Goal: Task Accomplishment & Management: Complete application form

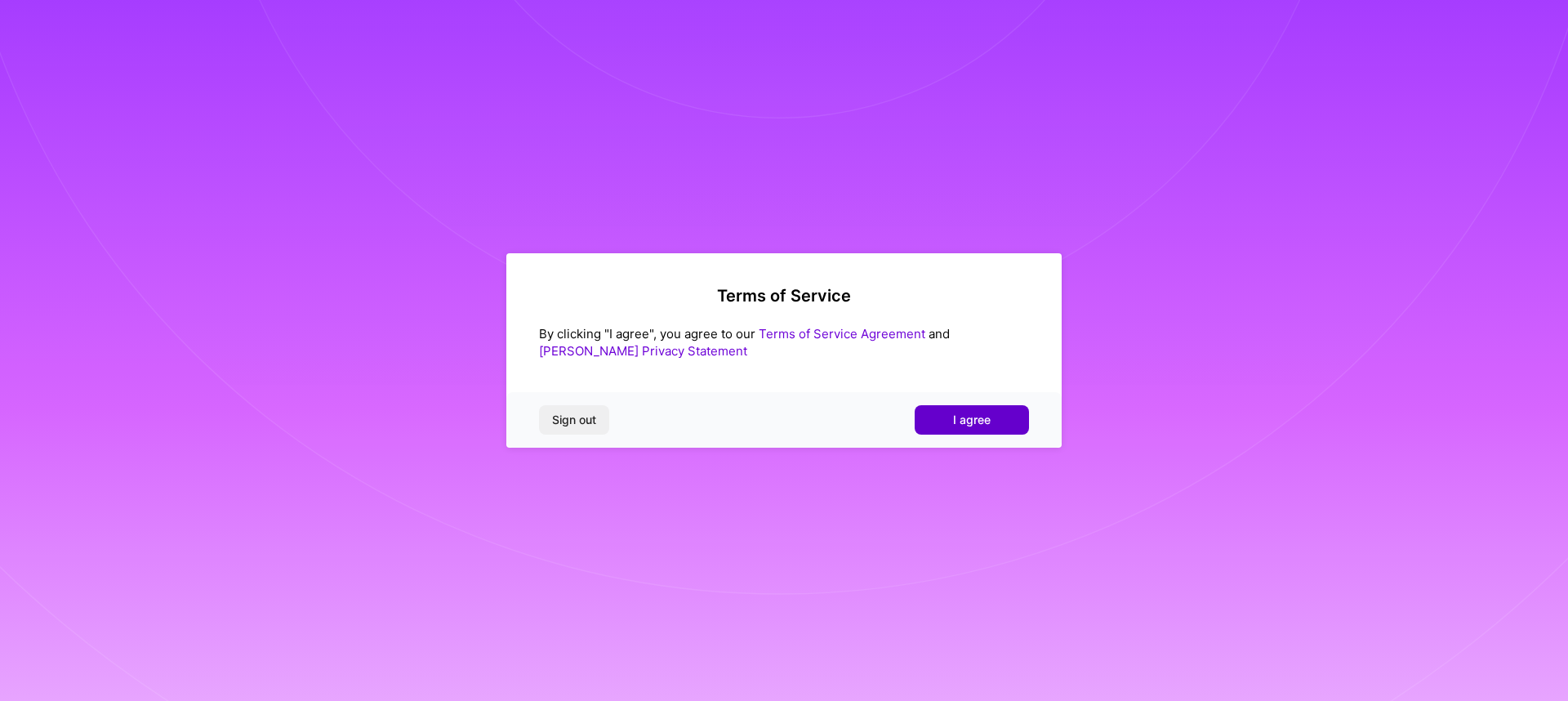
click at [978, 414] on span "I agree" at bounding box center [972, 419] width 38 height 16
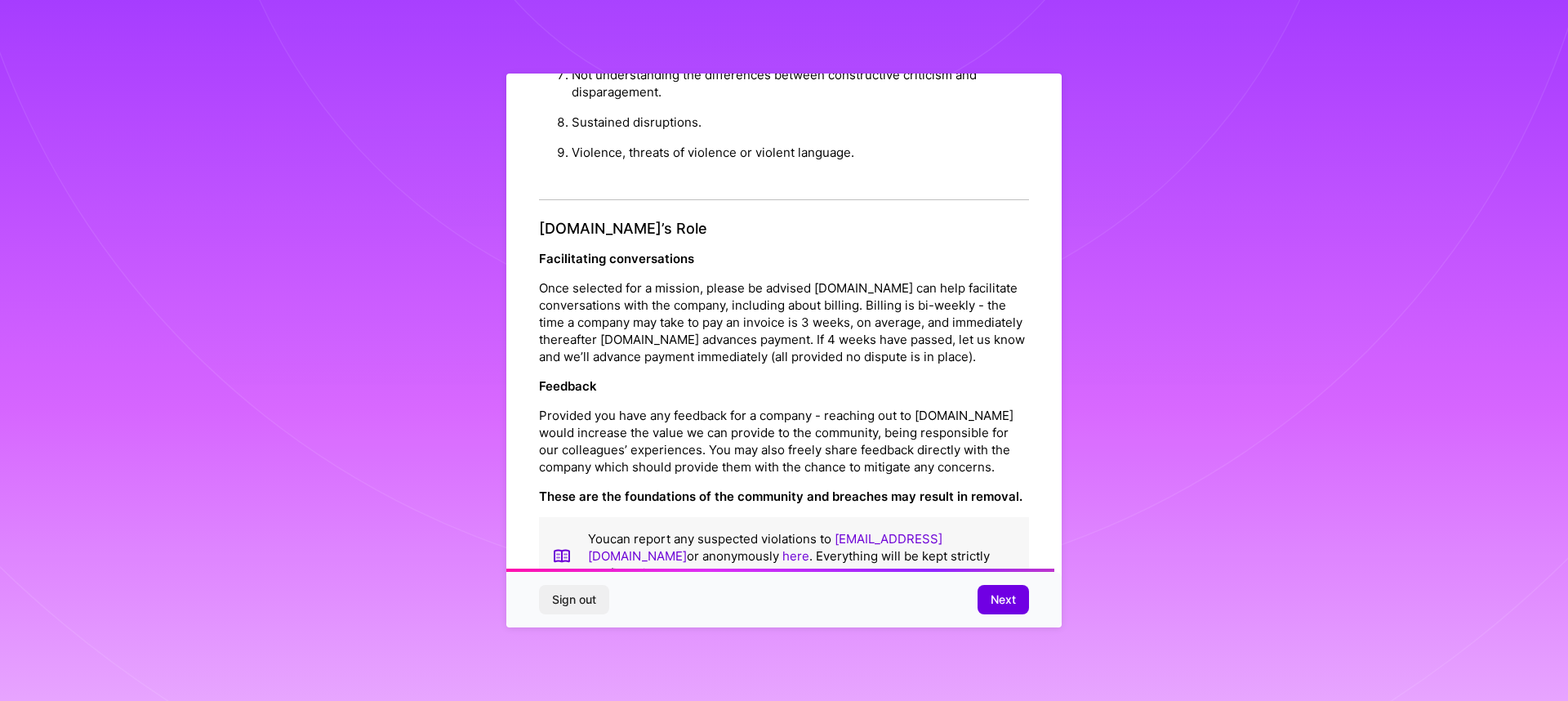
scroll to position [1693, 0]
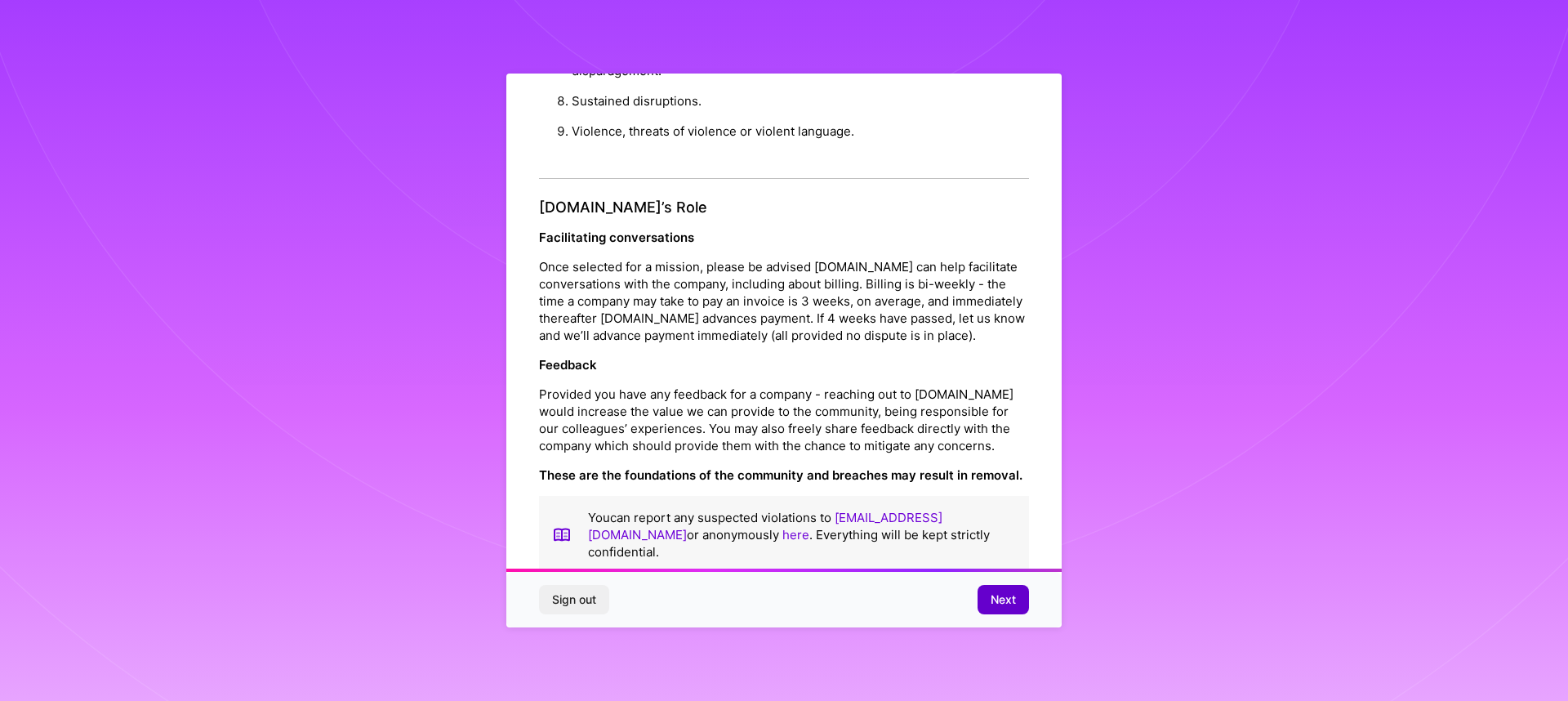
click at [979, 605] on button "Next" at bounding box center [1004, 599] width 52 height 30
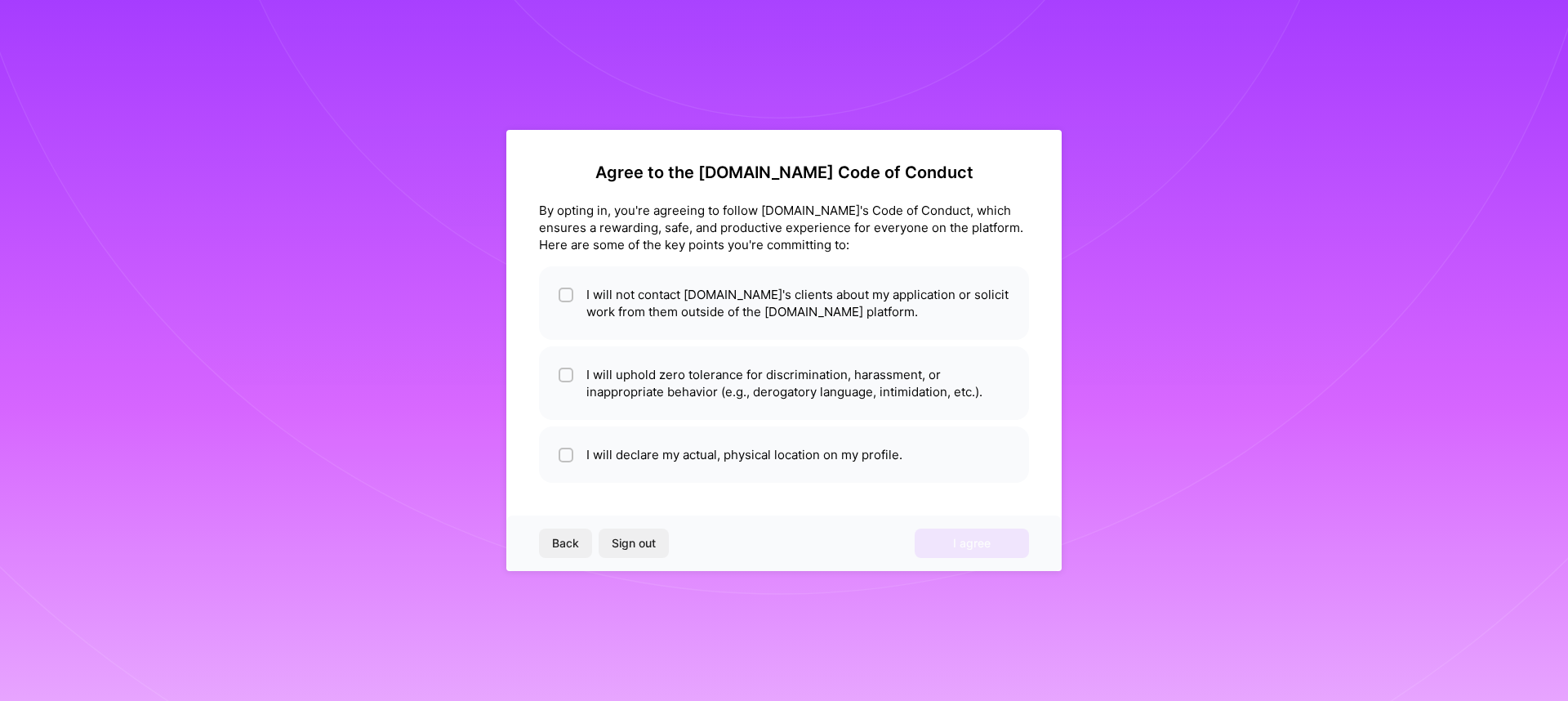
scroll to position [0, 0]
click at [637, 470] on li "I will declare my actual, physical location on my profile." at bounding box center [784, 454] width 490 height 57
checkbox input "true"
click at [683, 392] on li "I will uphold zero tolerance for discrimination, harassment, or inappropriate b…" at bounding box center [784, 383] width 490 height 74
checkbox input "true"
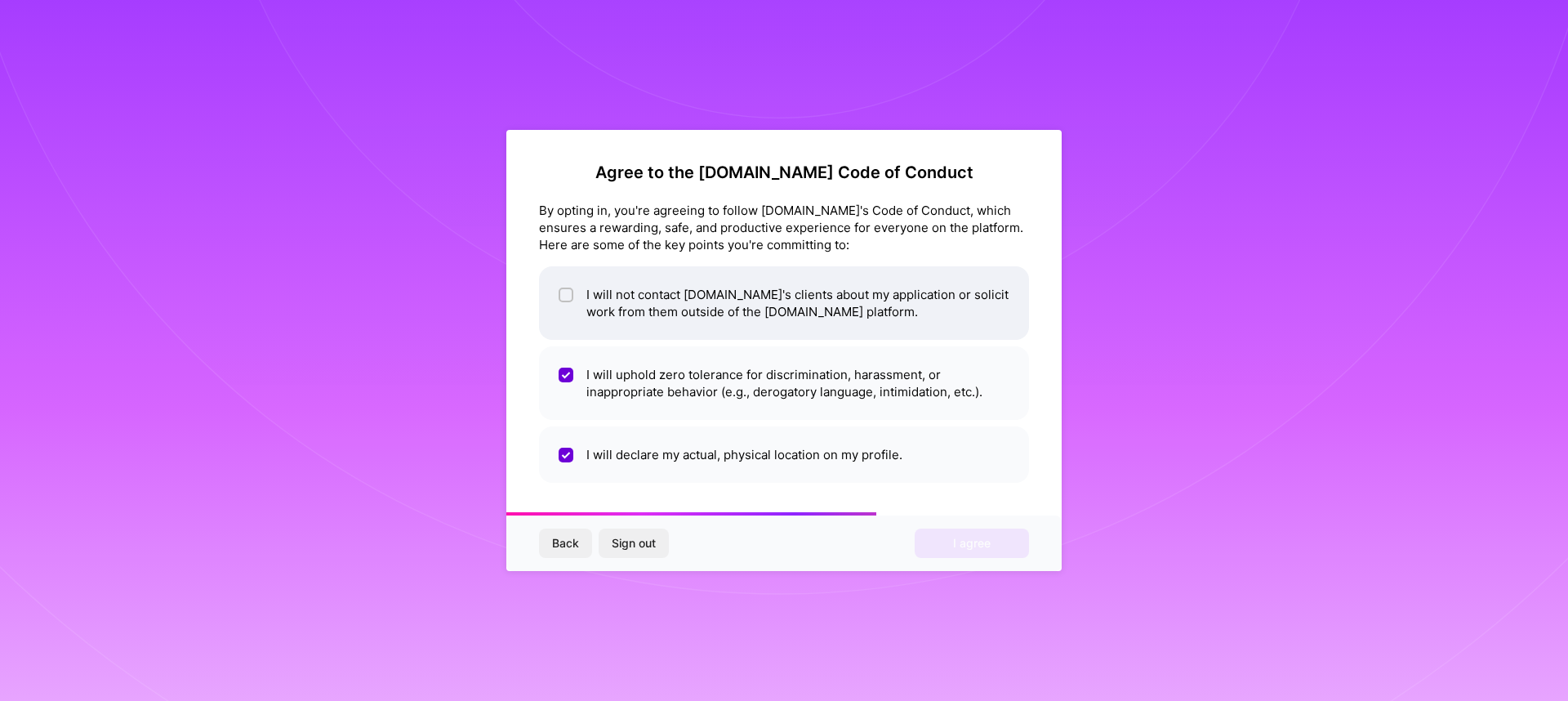
click at [672, 320] on li "I will not contact [DOMAIN_NAME]'s clients about my application or solicit work…" at bounding box center [784, 303] width 490 height 74
checkbox input "true"
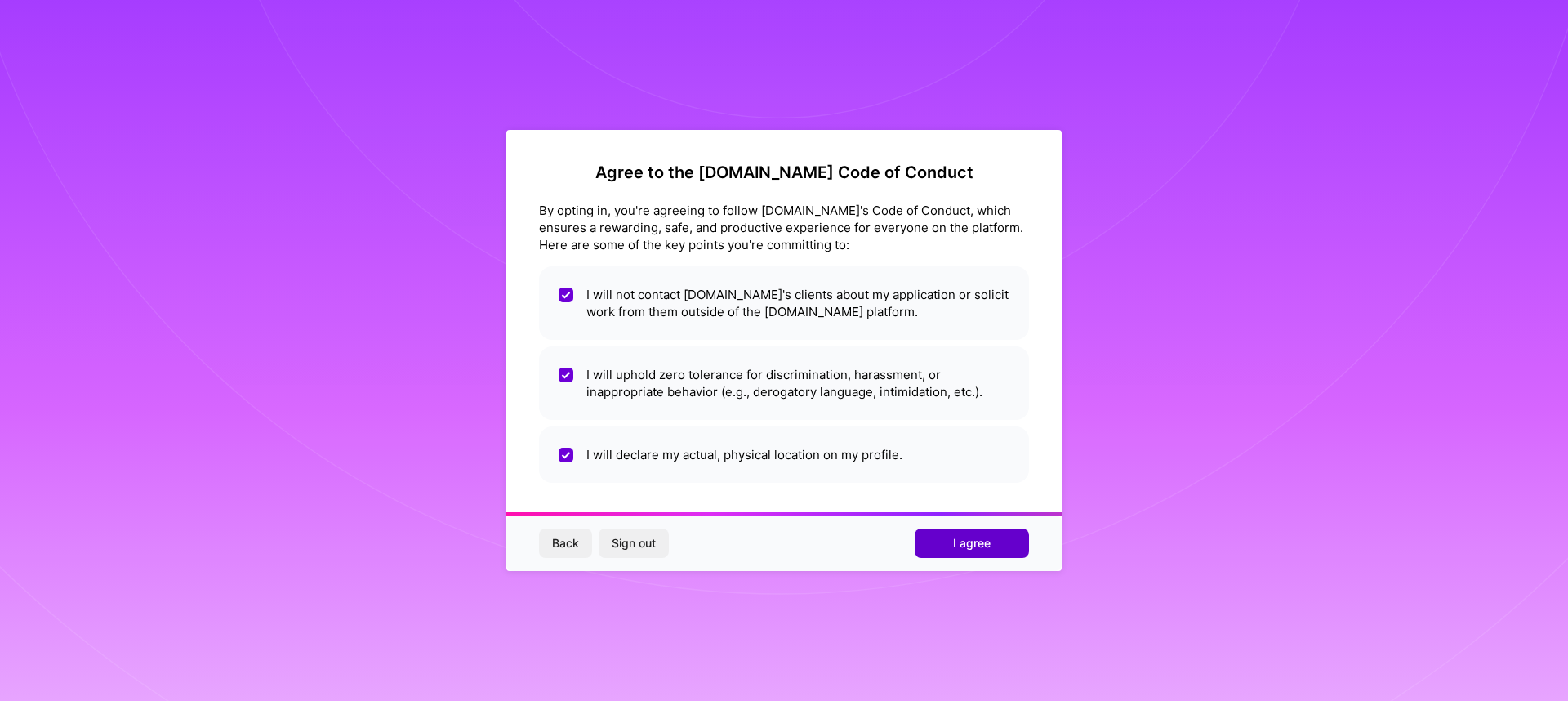
click at [935, 547] on button "I agree" at bounding box center [971, 544] width 115 height 30
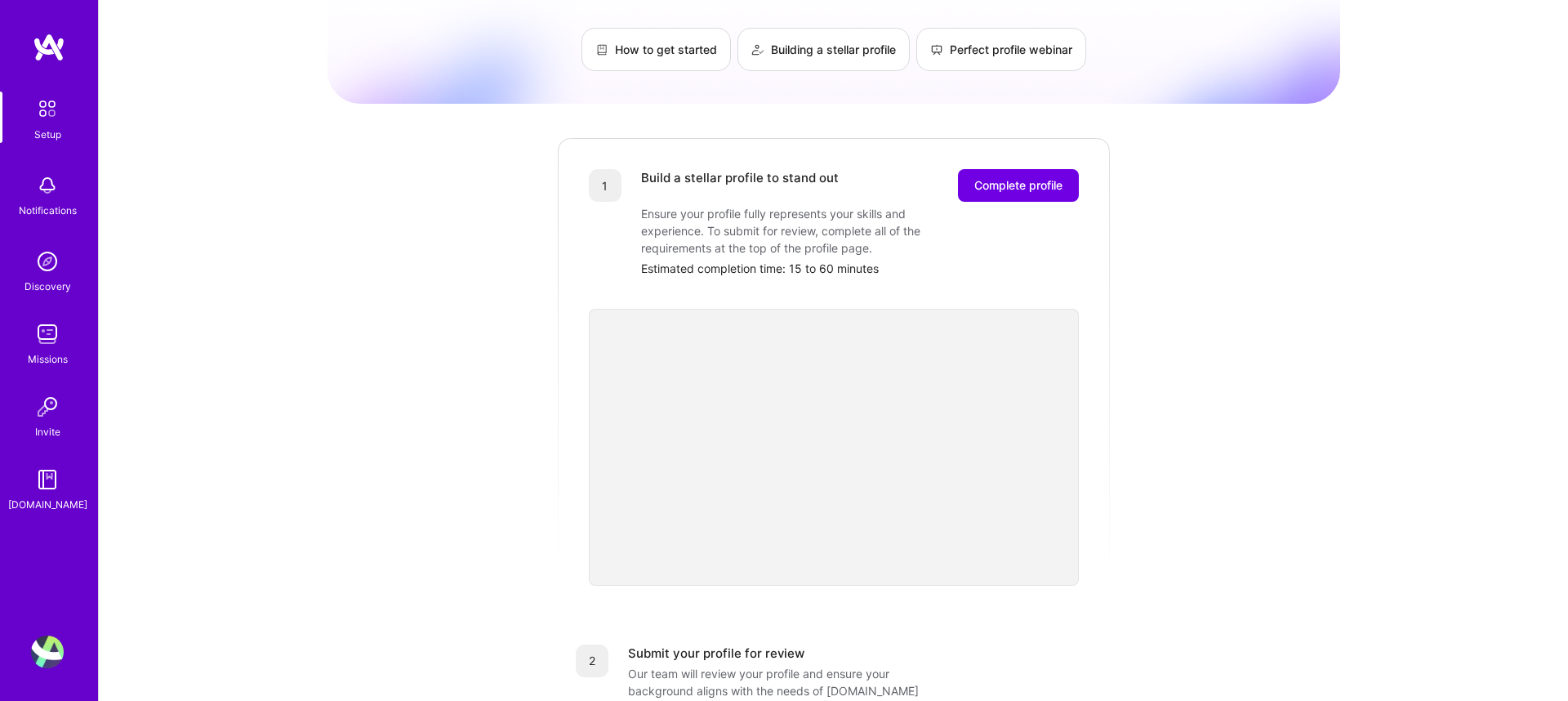
scroll to position [107, 0]
click at [1335, 485] on div "Getting started as an [DOMAIN_NAME] Builder Complete the steps below to request…" at bounding box center [834, 531] width 1013 height 1251
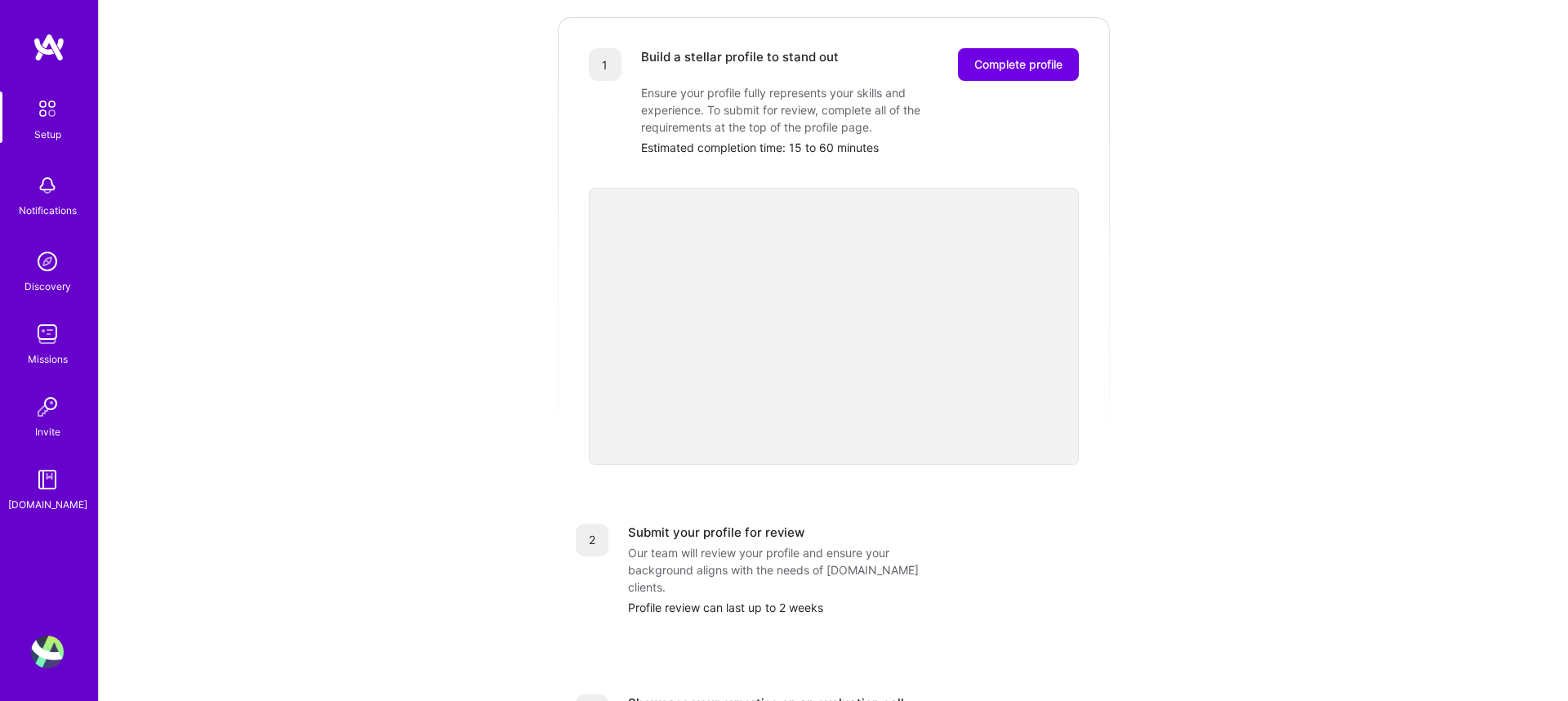
scroll to position [0, 0]
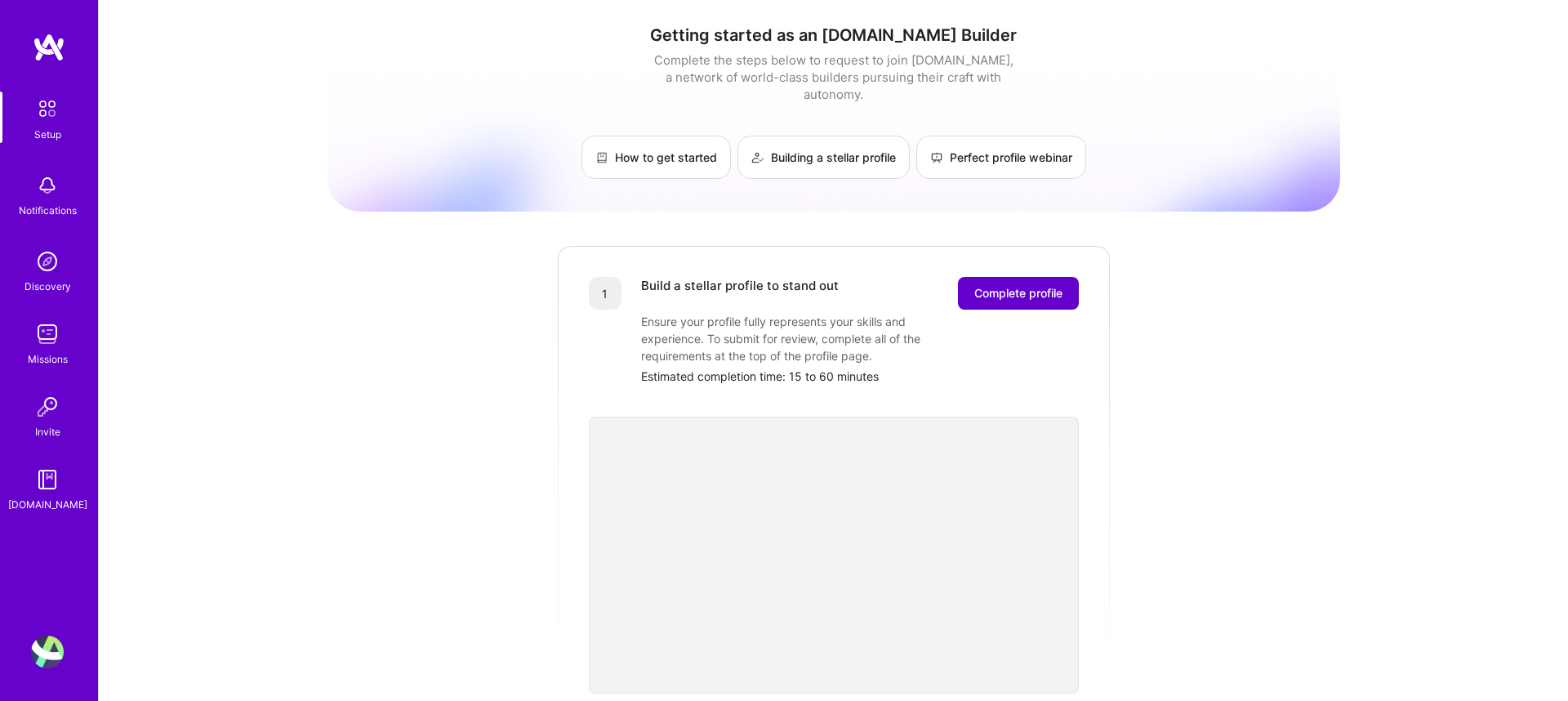
click at [1037, 285] on span "Complete profile" at bounding box center [1018, 293] width 89 height 16
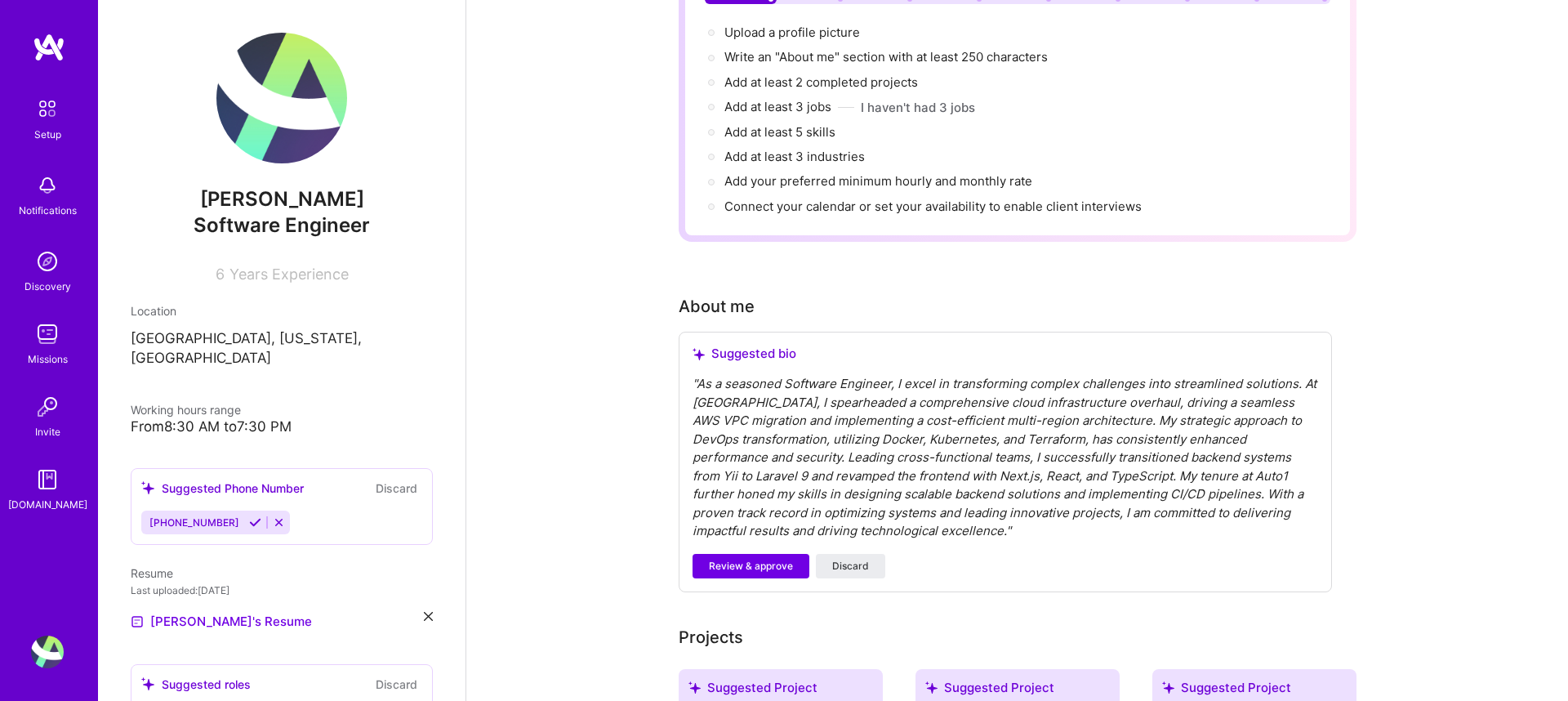
scroll to position [202, 0]
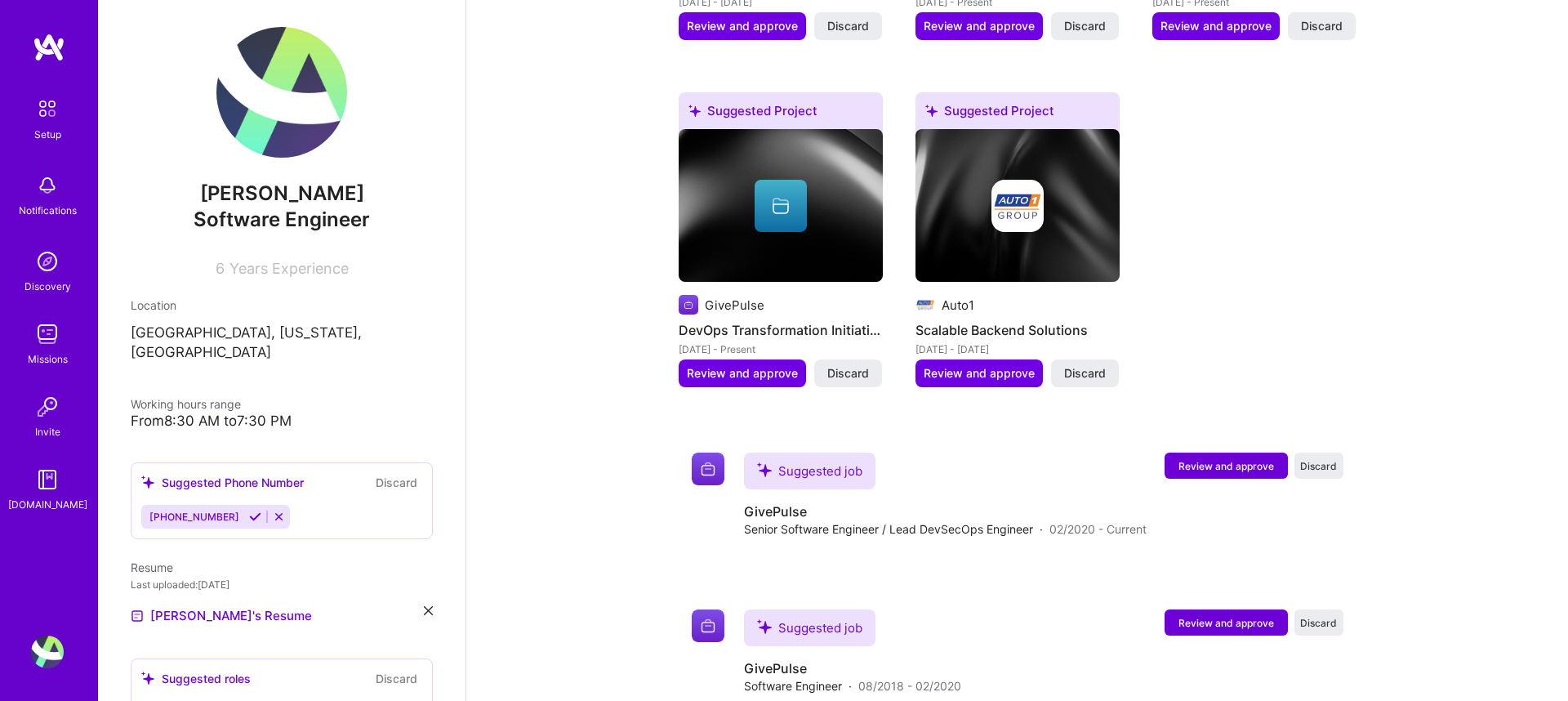
scroll to position [0, 0]
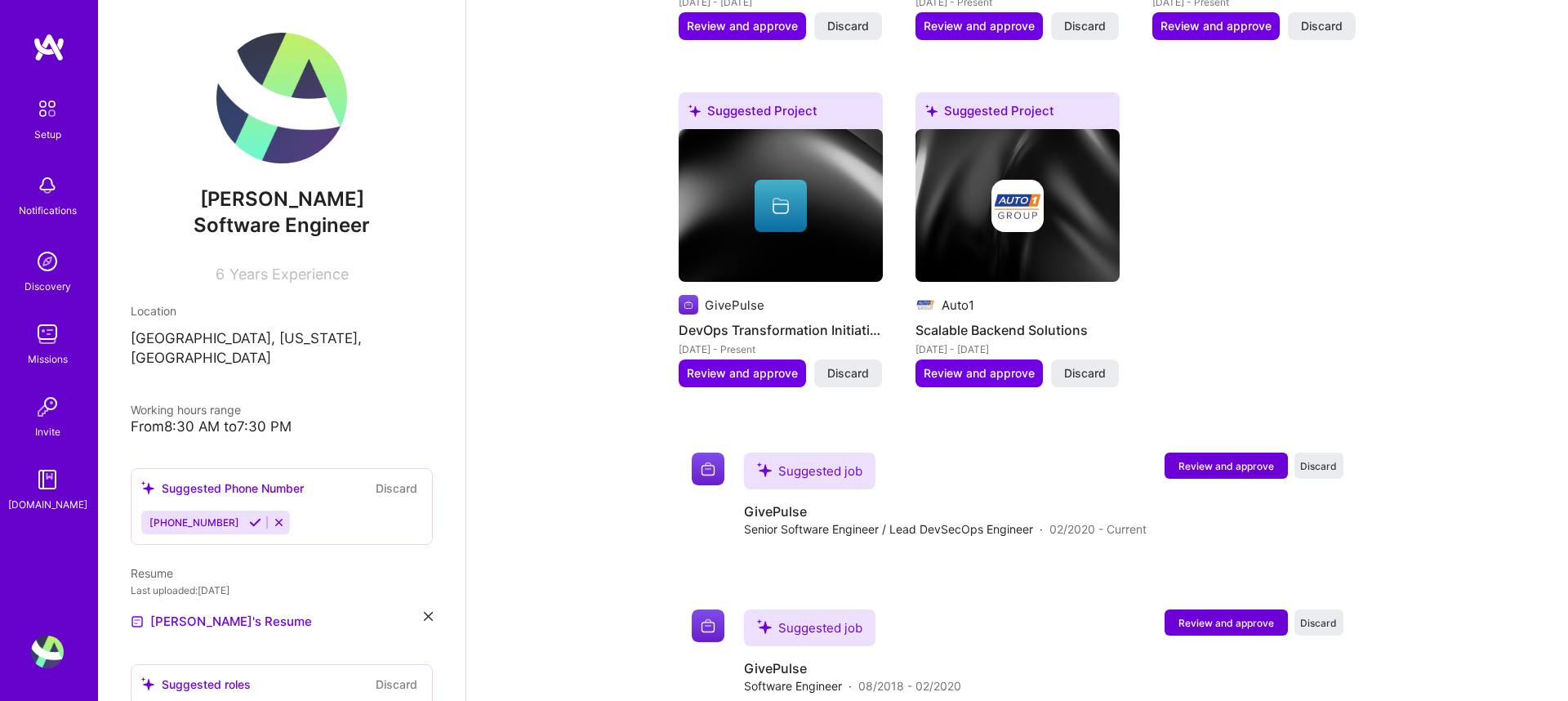
click at [47, 117] on img at bounding box center [47, 109] width 34 height 34
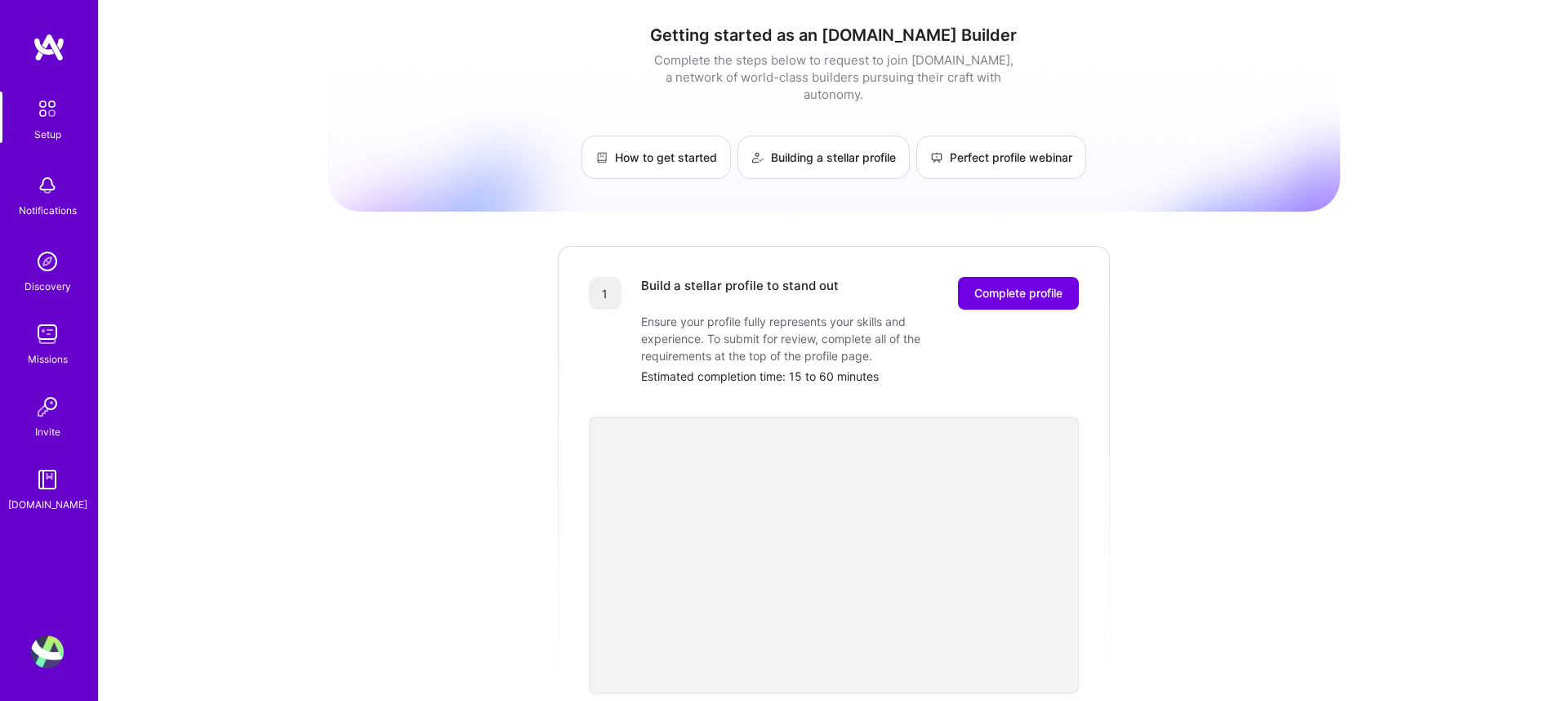
click at [210, 594] on div "Getting started as an [DOMAIN_NAME] Builder Complete the steps below to request…" at bounding box center [833, 637] width 1469 height 1276
click at [66, 498] on div "[DOMAIN_NAME]" at bounding box center [48, 504] width 80 height 17
